Goal: Navigation & Orientation: Find specific page/section

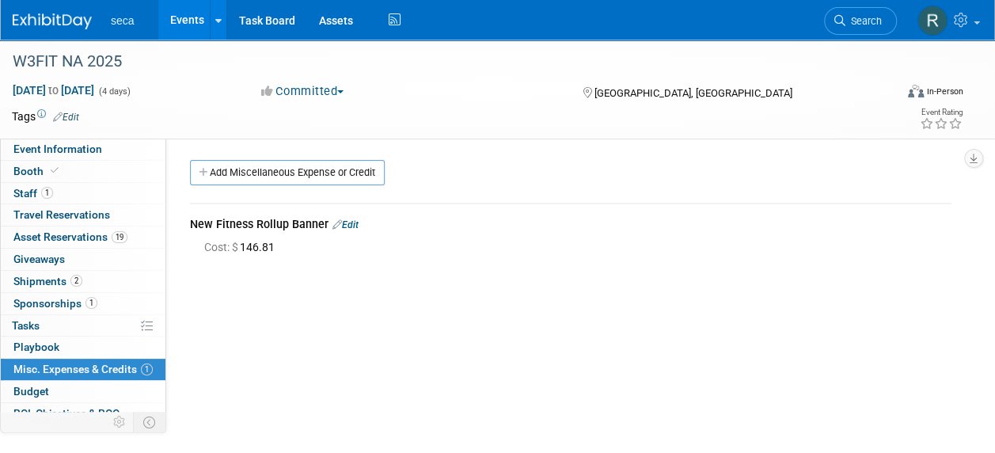
click at [195, 16] on link "Events" at bounding box center [187, 20] width 58 height 40
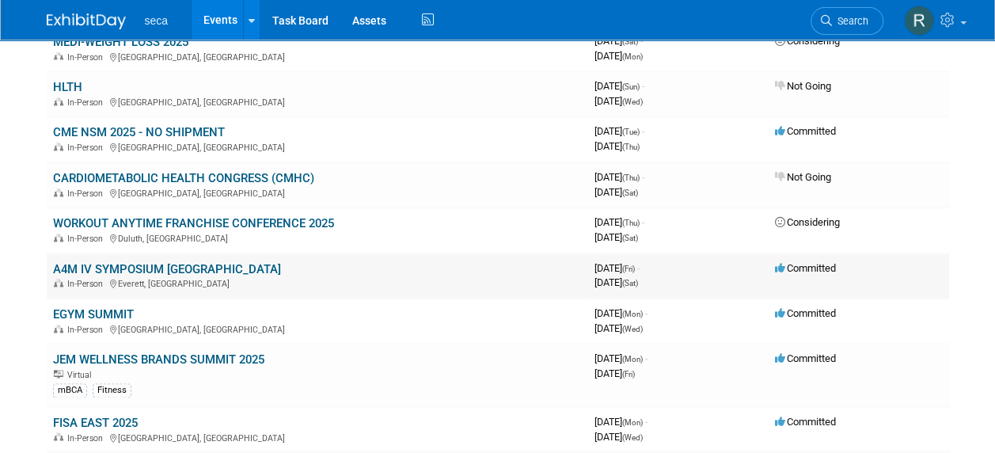
scroll to position [1108, 0]
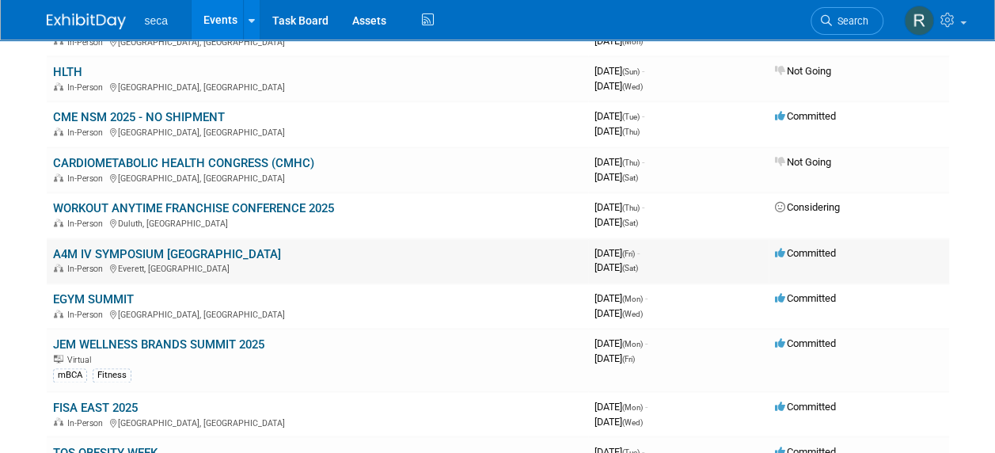
click at [168, 249] on link "A4M IV SYMPOSIUM [GEOGRAPHIC_DATA]" at bounding box center [167, 254] width 228 height 14
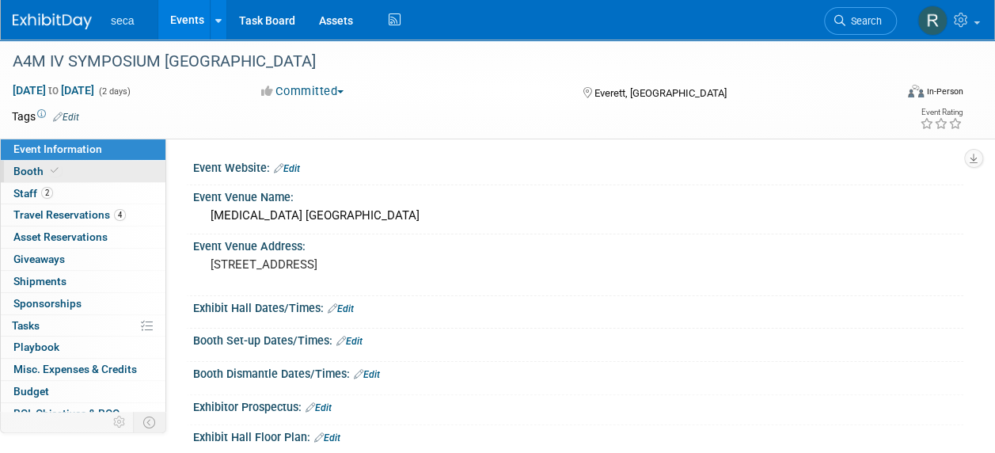
click at [40, 169] on span "Booth" at bounding box center [37, 171] width 48 height 13
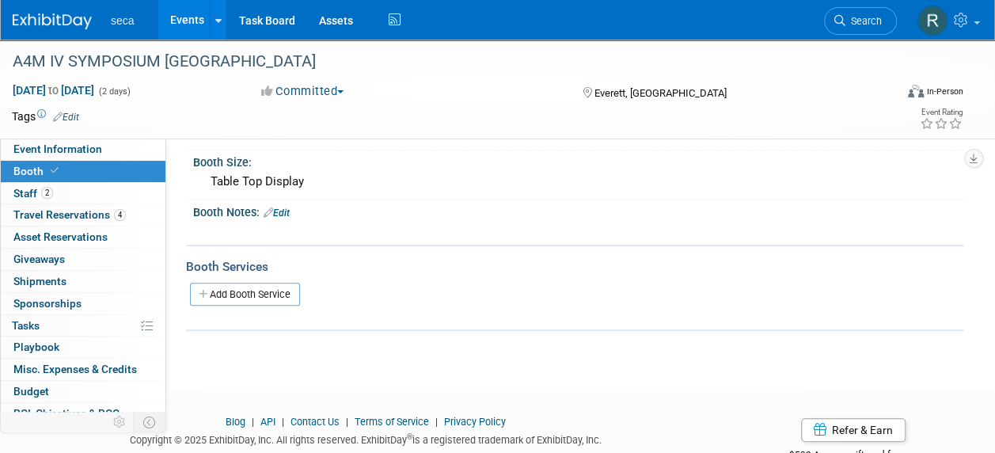
scroll to position [158, 0]
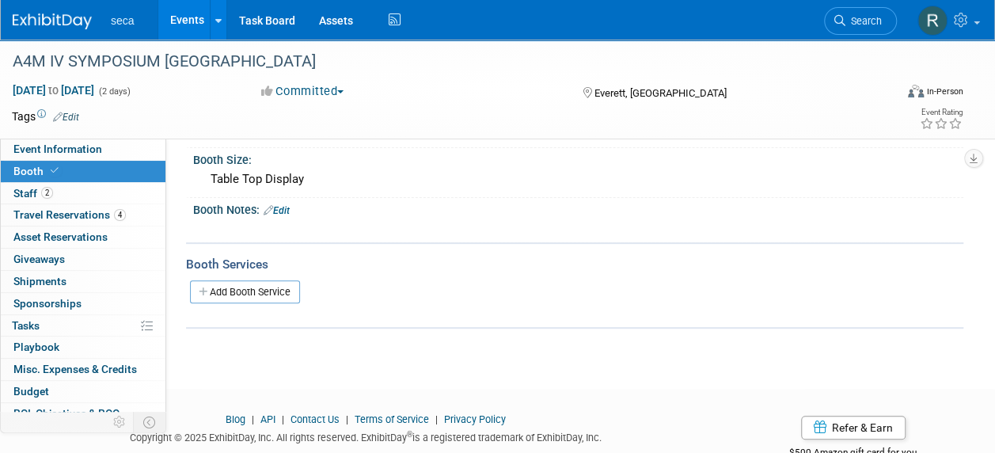
click at [184, 16] on link "Events" at bounding box center [187, 20] width 58 height 40
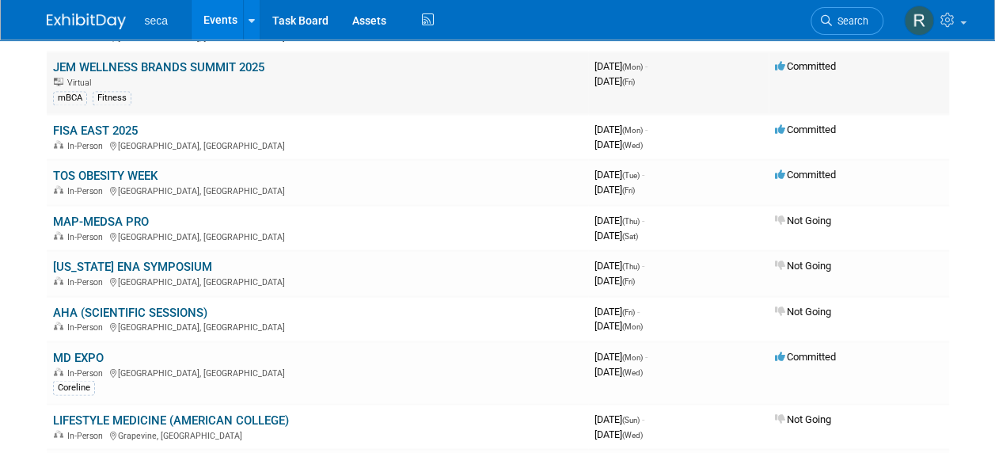
scroll to position [1425, 0]
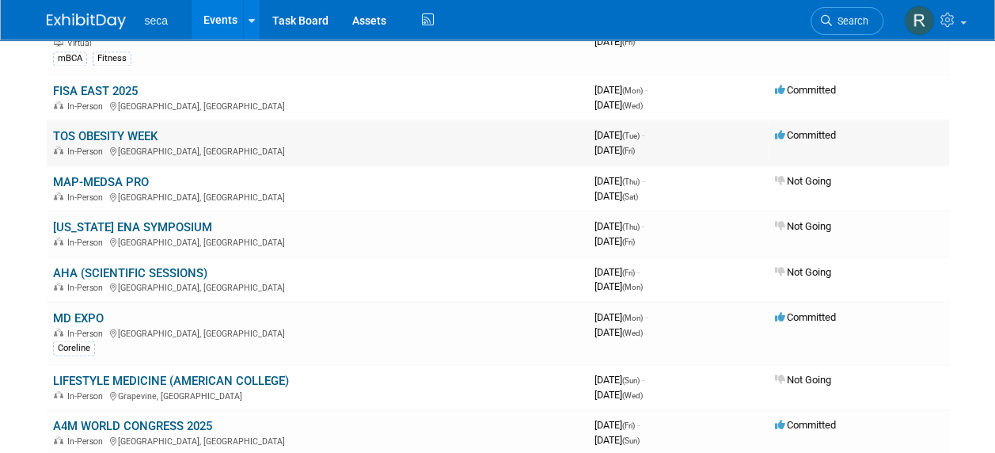
click at [118, 128] on link "TOS OBESITY WEEK" at bounding box center [105, 135] width 105 height 14
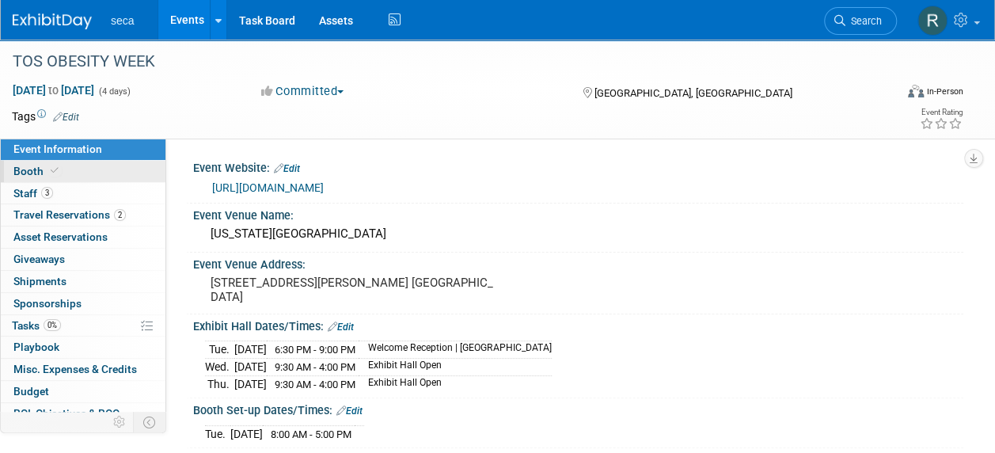
click at [51, 169] on icon at bounding box center [55, 170] width 8 height 9
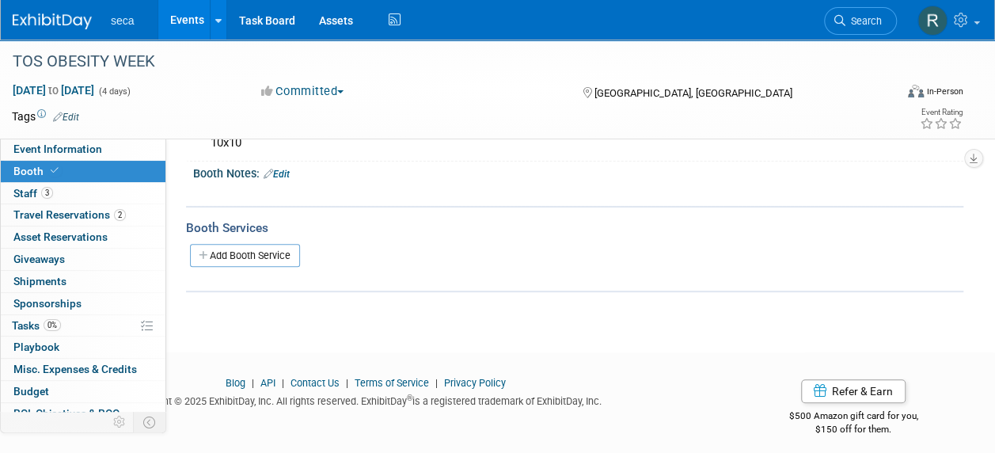
scroll to position [203, 0]
